Goal: Information Seeking & Learning: Learn about a topic

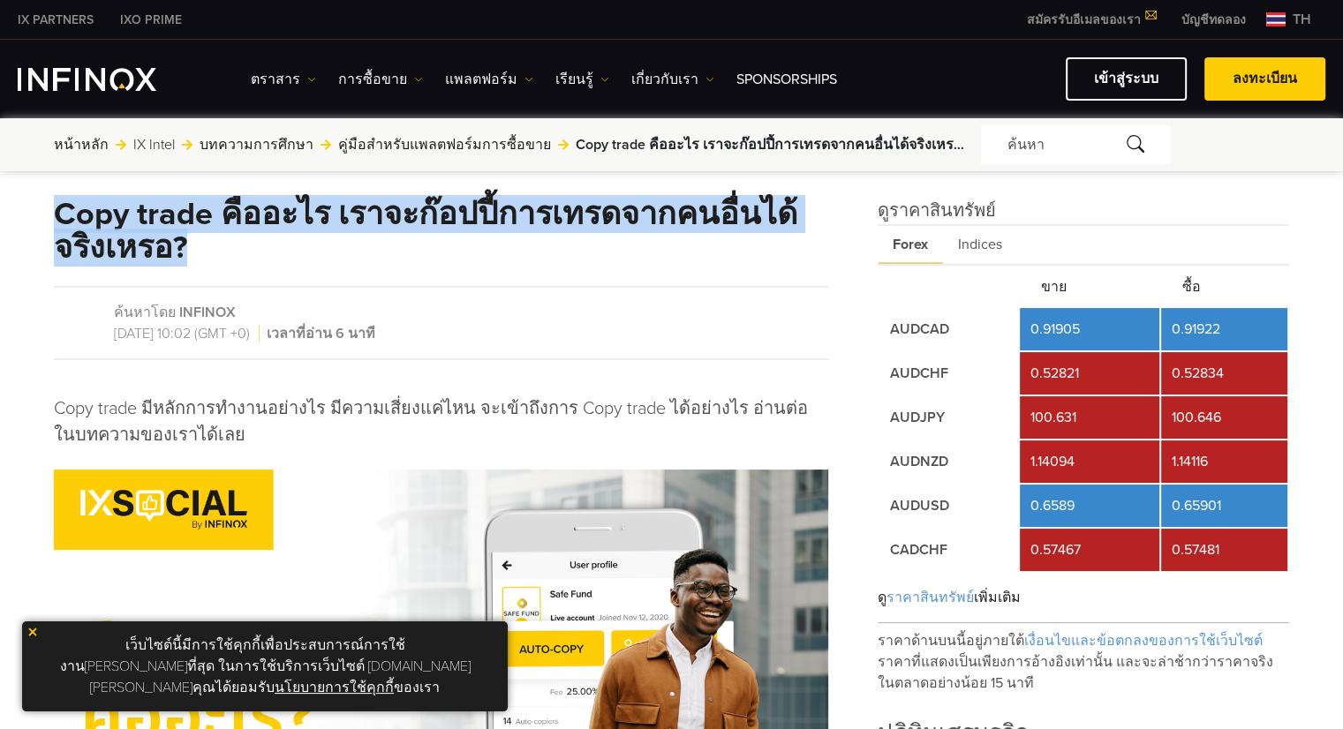
drag, startPoint x: 255, startPoint y: 265, endPoint x: 59, endPoint y: 197, distance: 207.5
click at [59, 198] on div "Copy trade คืออะไร เราจะก๊อปปี้การเทรดจากคนอื่นได้จริงเหรอ? ค้นหาโดย INFINOX [D…" at bounding box center [441, 592] width 774 height 788
click at [306, 260] on h1 "Copy trade คืออะไร เราจะก๊อปปี้การเทรดจากคนอื่นได้จริงเหรอ?" at bounding box center [441, 231] width 774 height 67
drag, startPoint x: 261, startPoint y: 256, endPoint x: 53, endPoint y: 219, distance: 211.7
click at [54, 219] on h1 "Copy trade คืออะไร เราจะก๊อปปี้การเทรดจากคนอื่นได้จริงเหรอ?" at bounding box center [441, 231] width 774 height 67
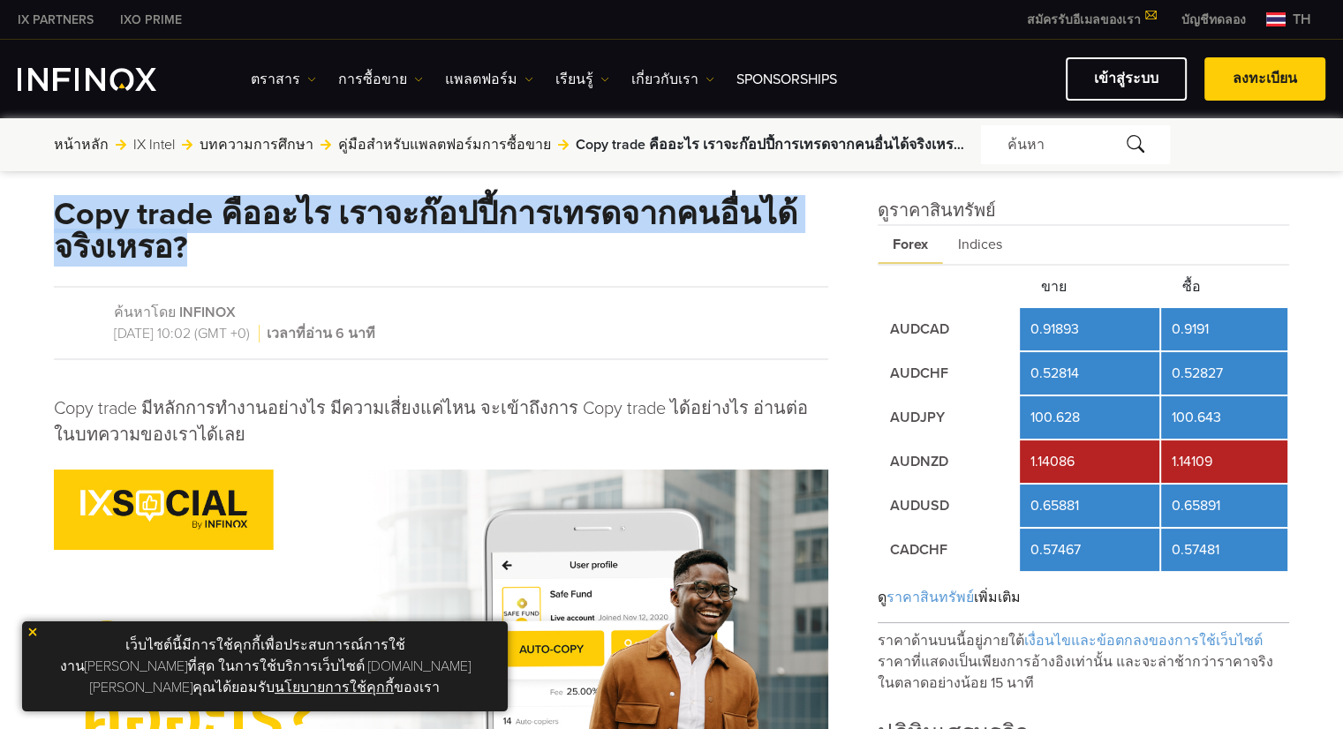
click at [247, 262] on h1 "Copy trade คืออะไร เราจะก๊อปปี้การเทรดจากคนอื่นได้จริงเหรอ?" at bounding box center [441, 231] width 774 height 67
click at [247, 267] on div "Copy trade คืออะไร เราจะก๊อปปี้การเทรดจากคนอื่นได้จริงเหรอ? ค้นหาโดย INFINOX [D…" at bounding box center [441, 592] width 774 height 788
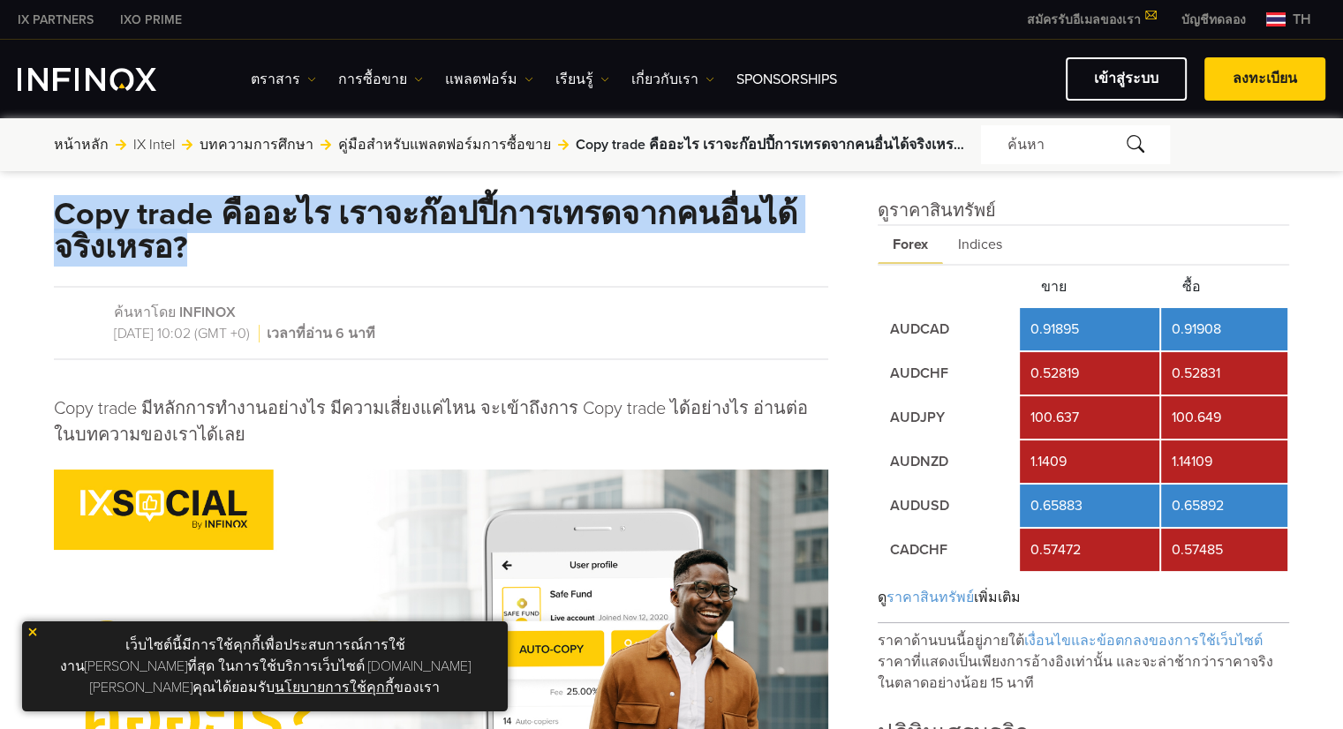
drag, startPoint x: 215, startPoint y: 257, endPoint x: 58, endPoint y: 203, distance: 166.2
click at [58, 203] on h1 "Copy trade คืออะไร เราจะก๊อปปี้การเทรดจากคนอื่นได้จริงเหรอ?" at bounding box center [441, 231] width 774 height 67
click at [321, 270] on div "Copy trade คืออะไร เราจะก๊อปปี้การเทรดจากคนอื่นได้จริงเหรอ? ค้นหาโดย INFINOX [D…" at bounding box center [441, 592] width 774 height 788
drag, startPoint x: 233, startPoint y: 261, endPoint x: 57, endPoint y: 192, distance: 188.8
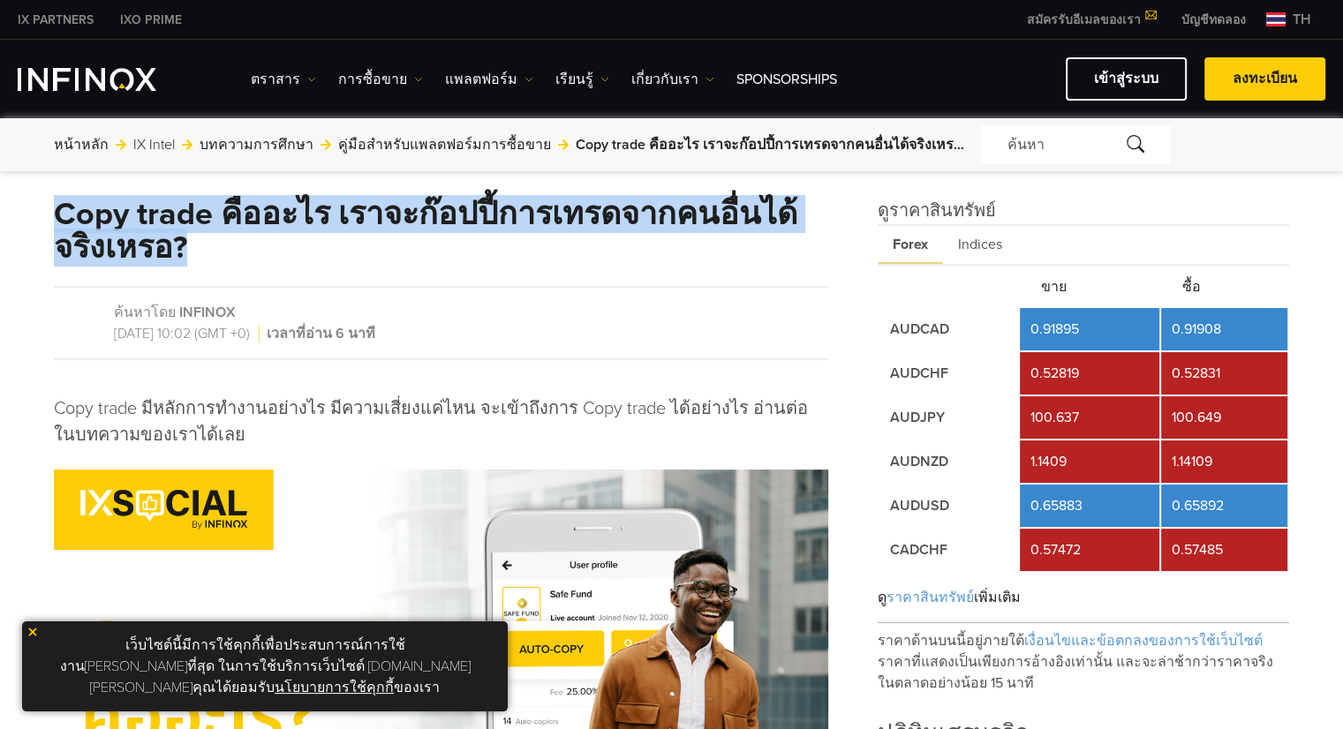
click at [210, 248] on h1 "Copy trade คืออะไร เราจะก๊อปปี้การเทรดจากคนอื่นได้จริงเหรอ?" at bounding box center [441, 231] width 774 height 67
drag, startPoint x: 210, startPoint y: 247, endPoint x: 53, endPoint y: 218, distance: 159.9
click at [54, 218] on h1 "Copy trade คืออะไร เราจะก๊อปปี้การเทรดจากคนอื่นได้จริงเหรอ?" at bounding box center [441, 231] width 774 height 67
click at [212, 268] on div "Copy trade คืออะไร เราจะก๊อปปี้การเทรดจากคนอื่นได้จริงเหรอ? ค้นหาโดย INFINOX [D…" at bounding box center [441, 592] width 774 height 788
drag, startPoint x: 178, startPoint y: 255, endPoint x: 17, endPoint y: 180, distance: 178.2
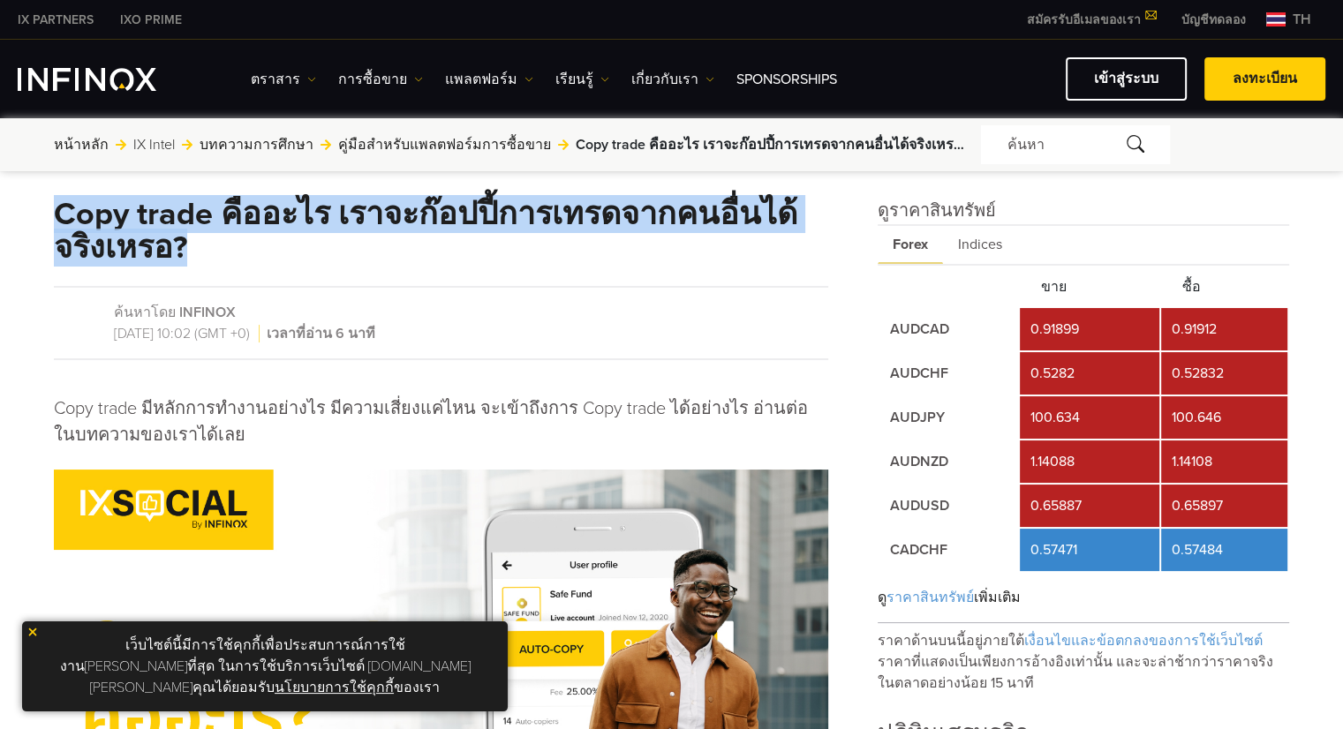
click at [452, 243] on h1 "Copy trade คืออะไร เราจะก๊อปปี้การเทรดจากคนอื่นได้จริงเหรอ?" at bounding box center [441, 231] width 774 height 67
drag, startPoint x: 344, startPoint y: 261, endPoint x: 59, endPoint y: 215, distance: 288.2
click at [59, 215] on h1 "Copy trade คืออะไร เราจะก๊อปปี้การเทรดจากคนอื่นได้จริงเหรอ?" at bounding box center [441, 231] width 774 height 67
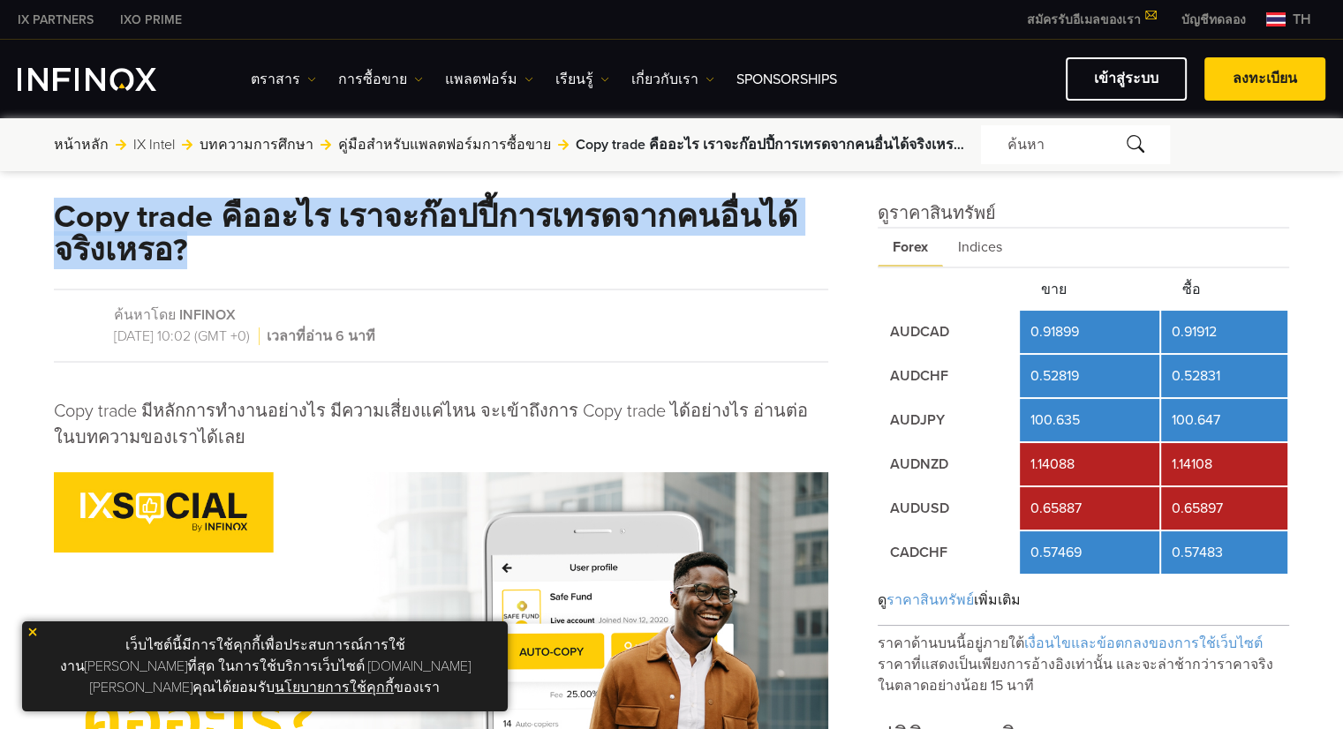
click at [206, 260] on h1 "Copy trade คืออะไร เราจะก๊อปปี้การเทรดจากคนอื่นได้จริงเหรอ?" at bounding box center [441, 233] width 774 height 67
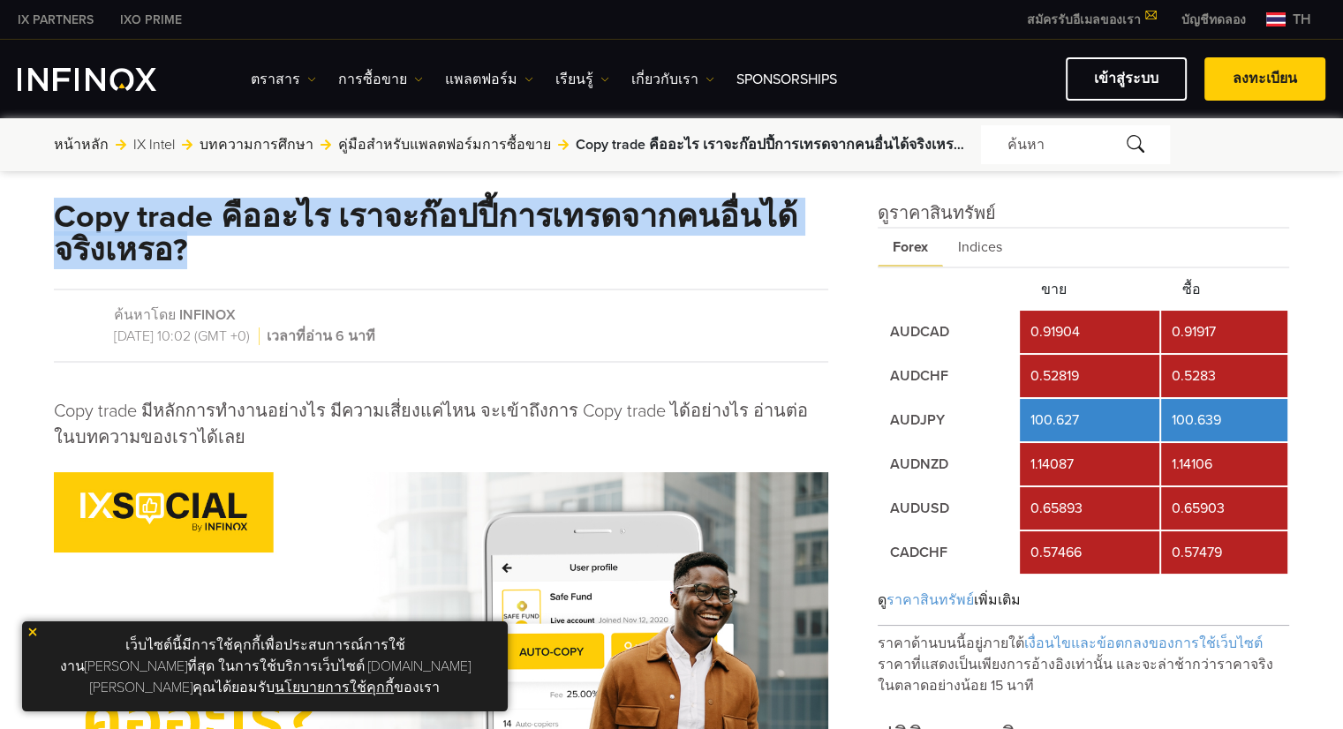
drag, startPoint x: 210, startPoint y: 254, endPoint x: 35, endPoint y: 211, distance: 180.1
